Goal: Find specific page/section: Find specific page/section

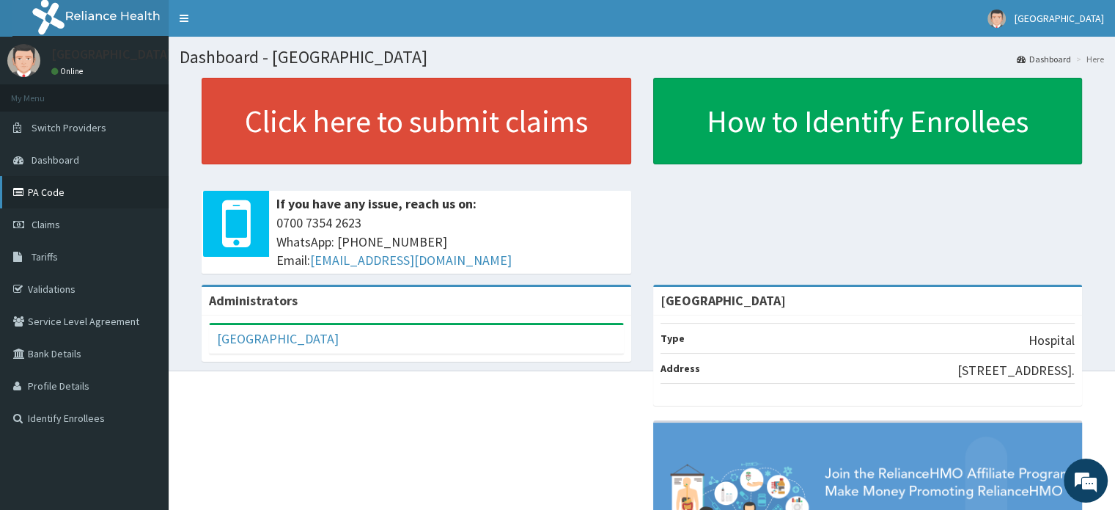
click at [67, 196] on link "PA Code" at bounding box center [84, 192] width 169 height 32
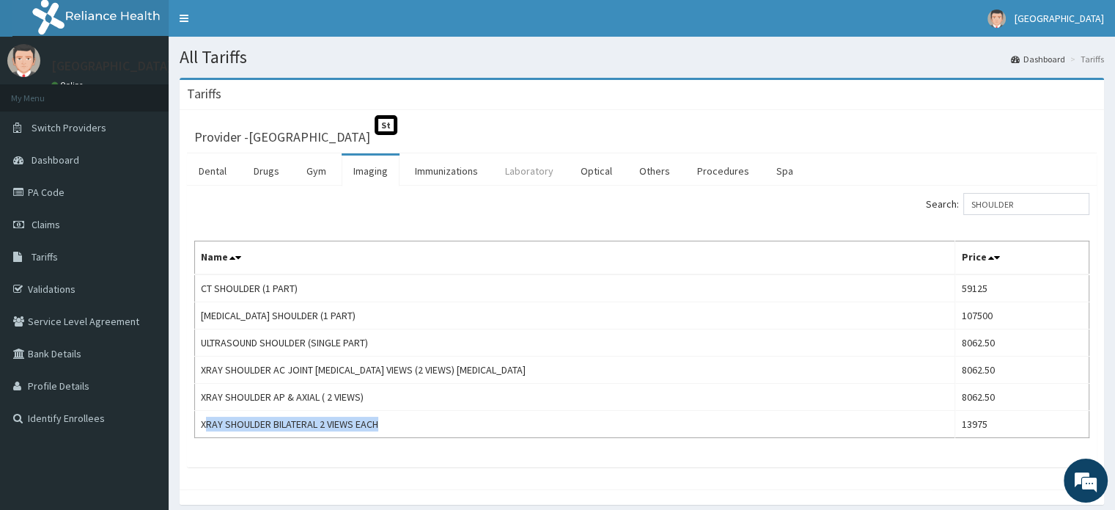
click at [530, 171] on link "Laboratory" at bounding box center [530, 170] width 72 height 31
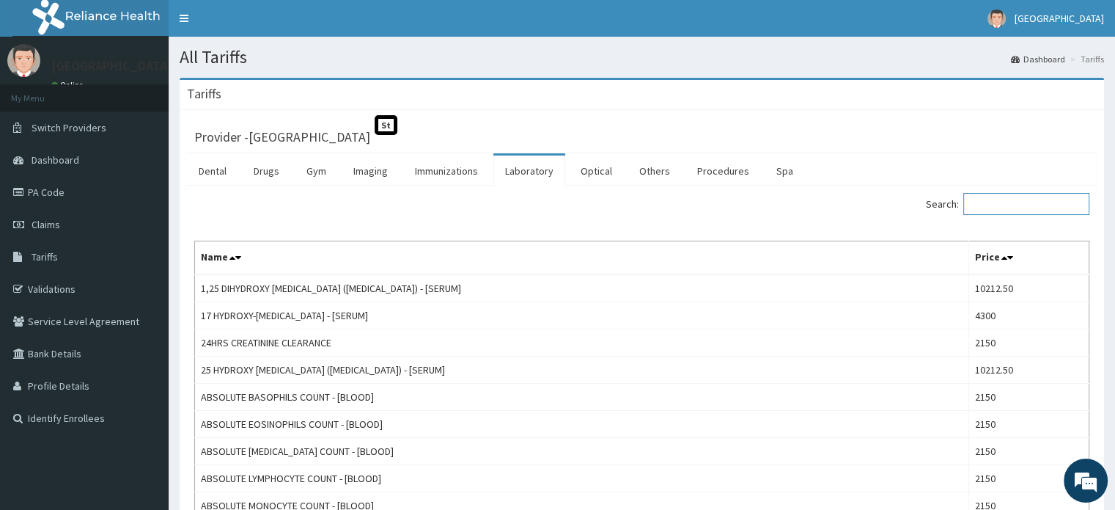
click at [1027, 208] on input "Search:" at bounding box center [1027, 204] width 126 height 22
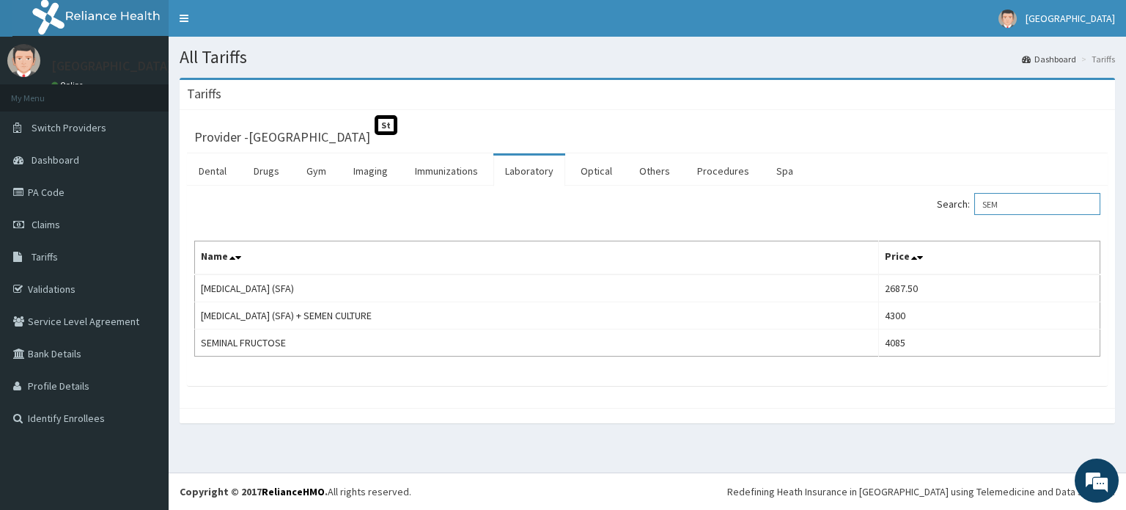
type input "SEM"
